Goal: Use online tool/utility: Utilize a website feature to perform a specific function

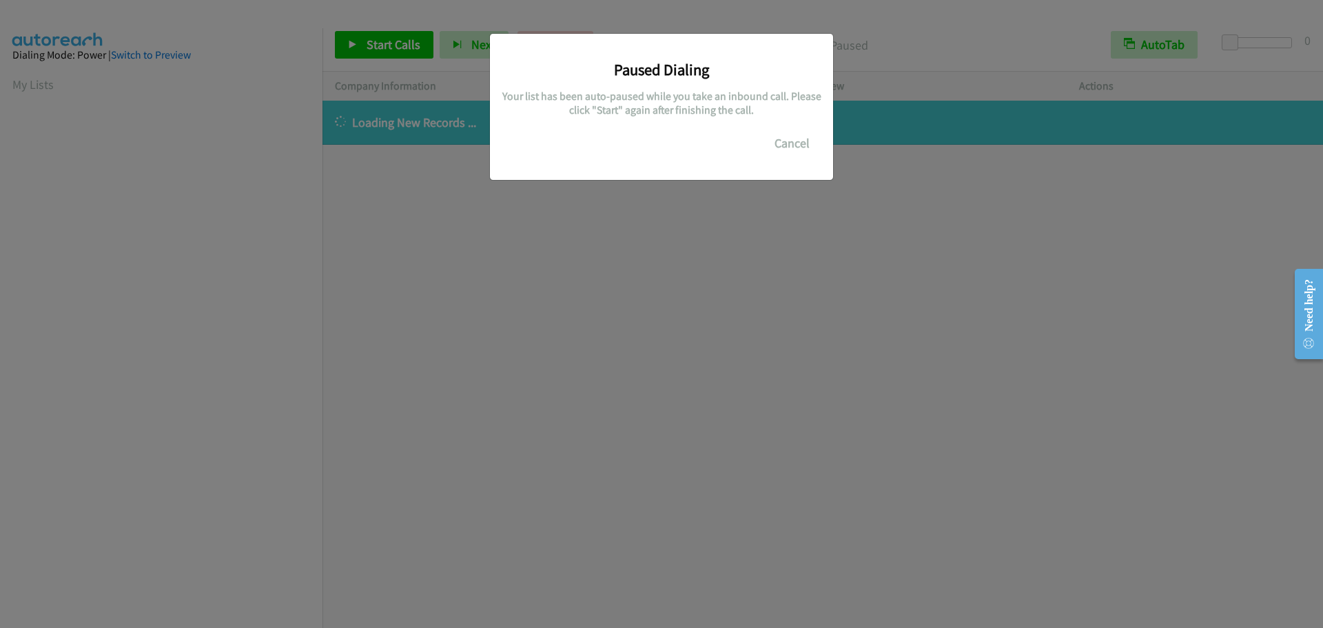
scroll to position [145, 0]
click at [811, 145] on button "Cancel" at bounding box center [791, 144] width 61 height 28
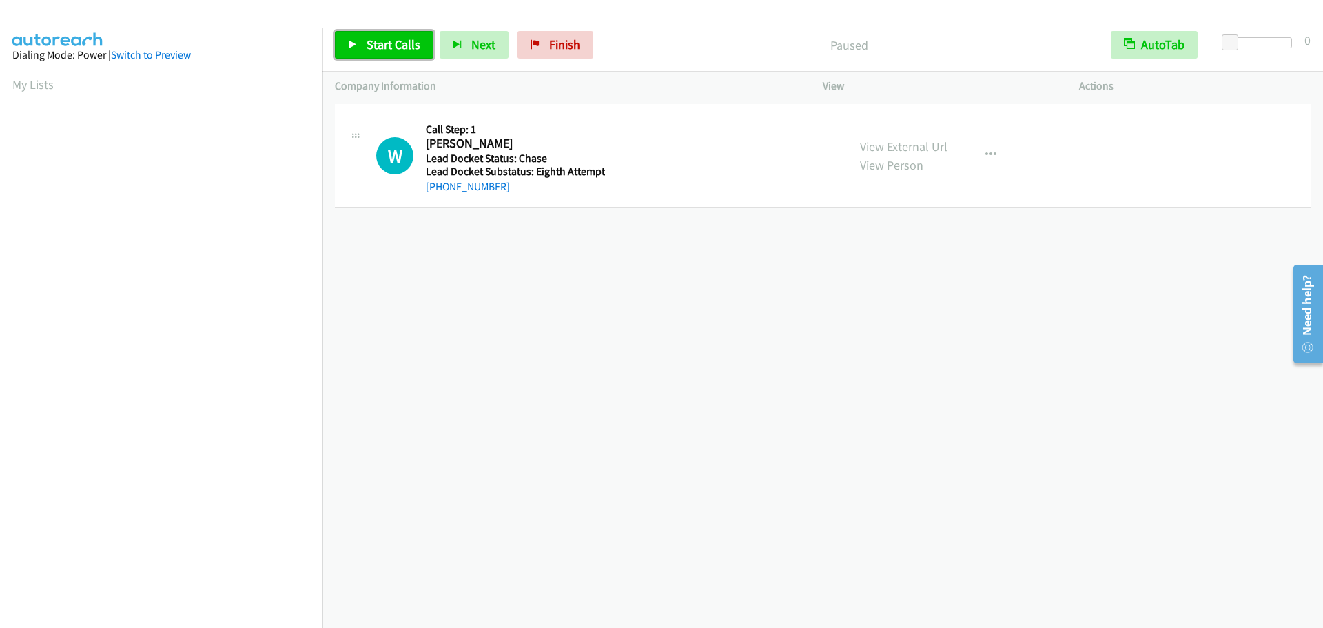
click at [397, 53] on link "Start Calls" at bounding box center [384, 45] width 99 height 28
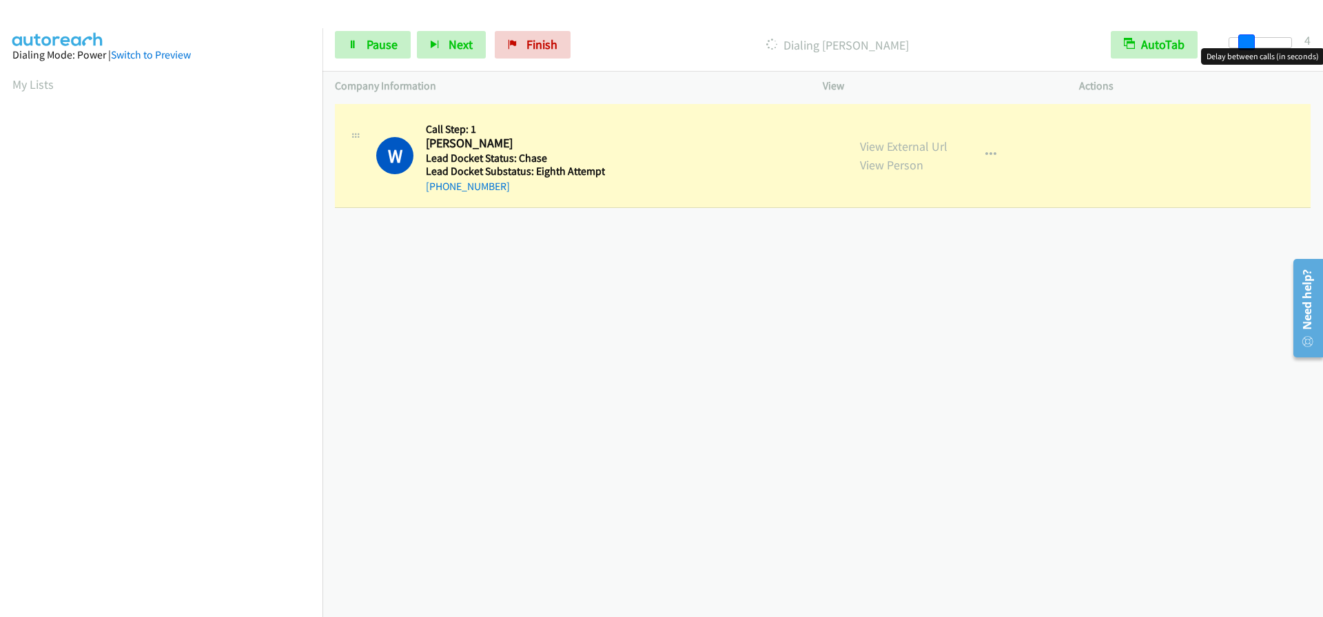
drag, startPoint x: 1228, startPoint y: 45, endPoint x: 1243, endPoint y: 48, distance: 15.3
click at [1243, 48] on span at bounding box center [1246, 42] width 17 height 17
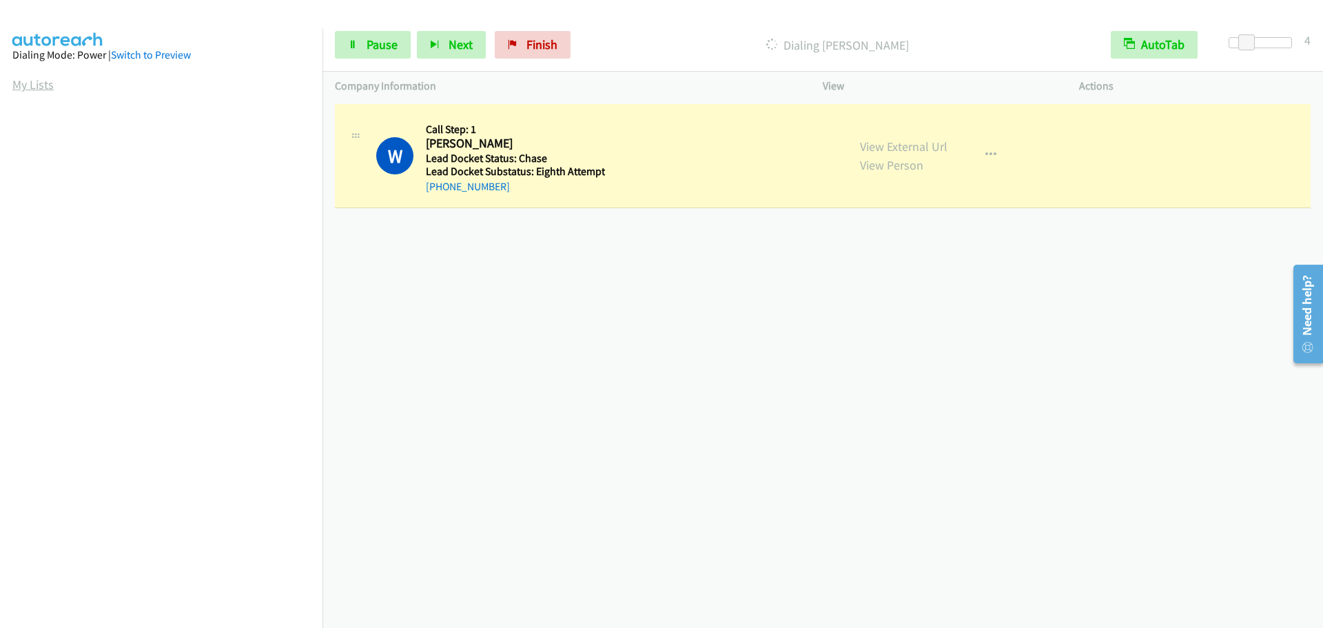
scroll to position [145, 0]
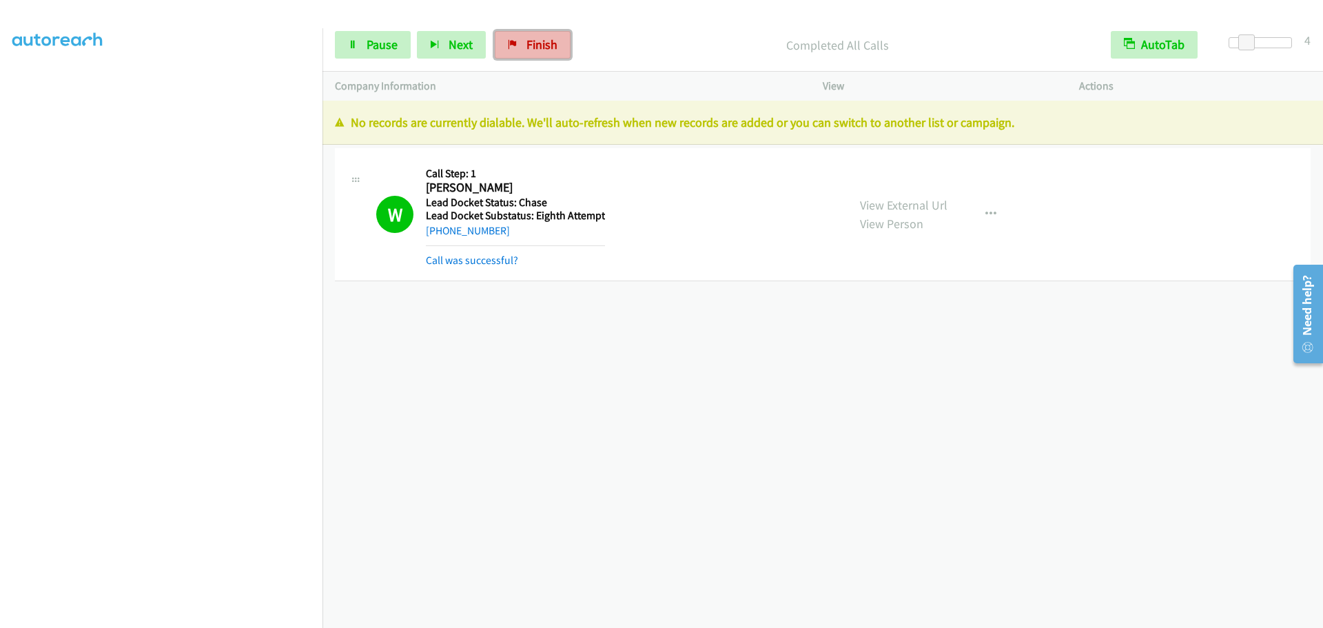
click at [549, 34] on link "Finish" at bounding box center [533, 45] width 76 height 28
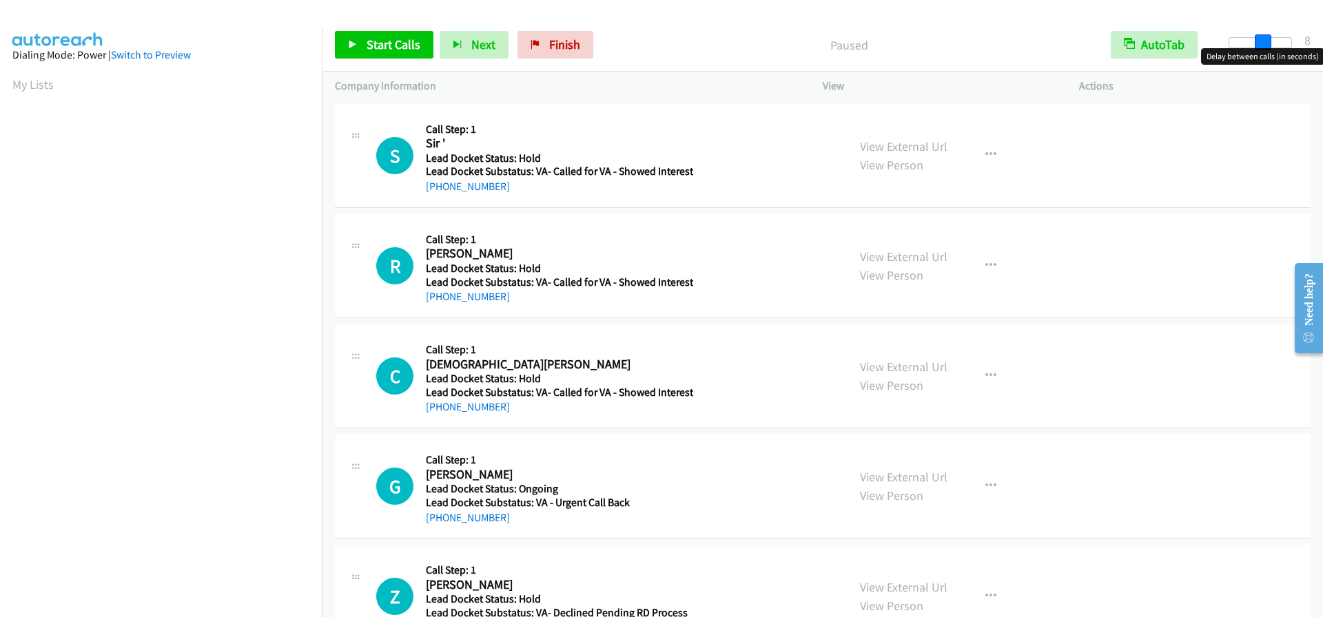
drag, startPoint x: 1223, startPoint y: 45, endPoint x: 1254, endPoint y: 52, distance: 31.9
click at [1254, 52] on body "Start Calls Pause Next Finish Paused AutoTab AutoTab 8 Company Information Info…" at bounding box center [661, 32] width 1323 height 65
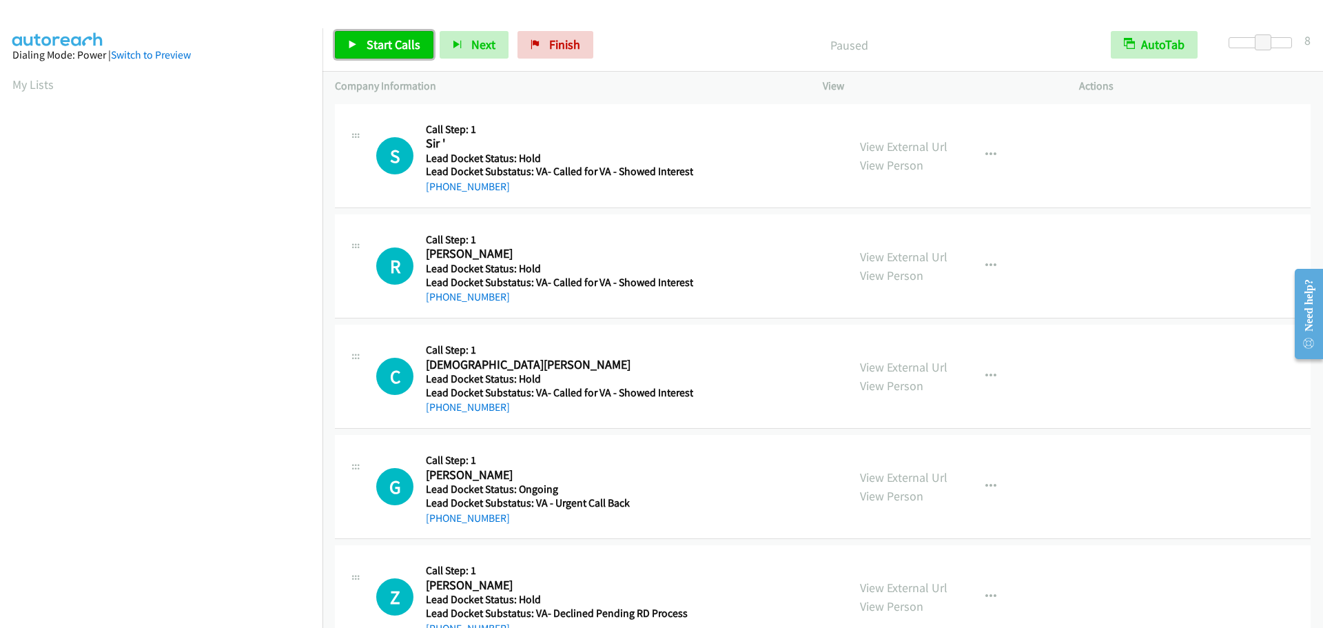
click at [346, 43] on link "Start Calls" at bounding box center [384, 45] width 99 height 28
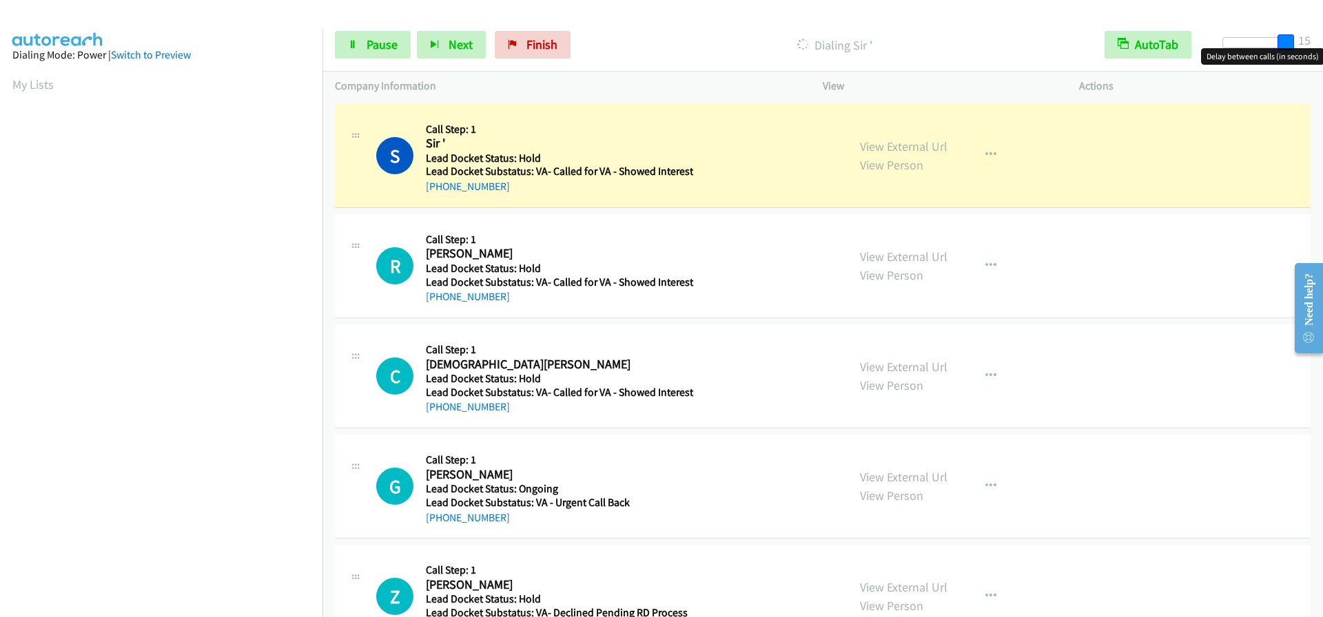
drag, startPoint x: 1266, startPoint y: 43, endPoint x: 1322, endPoint y: 44, distance: 55.8
click at [1322, 44] on div "Start Calls Pause Next Finish Dialing Sir ' AutoTab AutoTab 15" at bounding box center [822, 45] width 1000 height 53
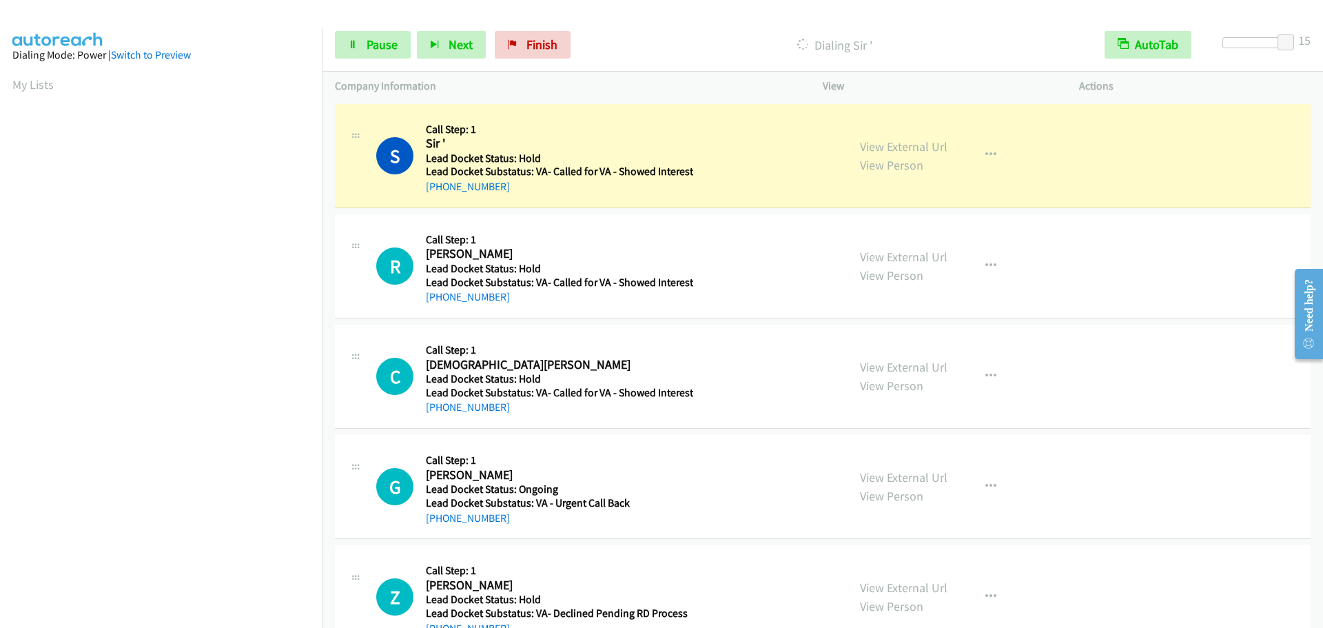
scroll to position [145, 0]
click at [364, 46] on link "Pause" at bounding box center [373, 45] width 76 height 28
